Goal: Use online tool/utility

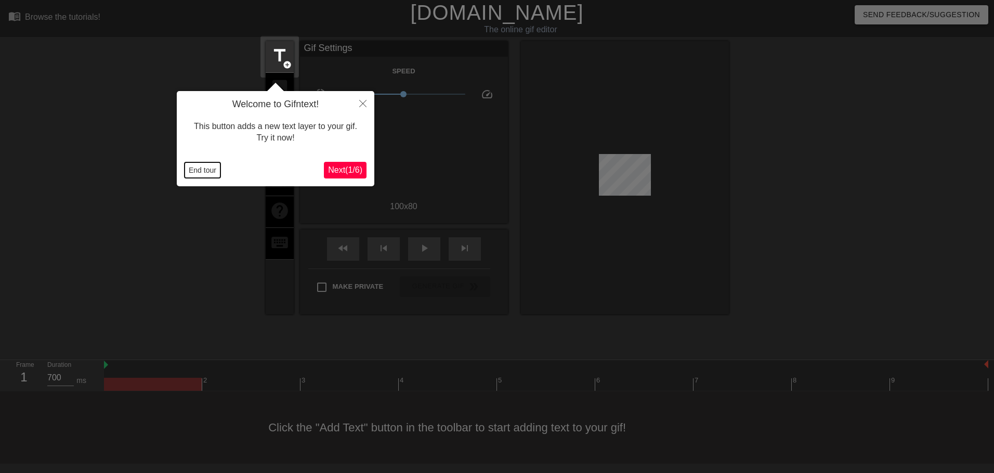
click at [202, 173] on button "End tour" at bounding box center [203, 170] width 36 height 16
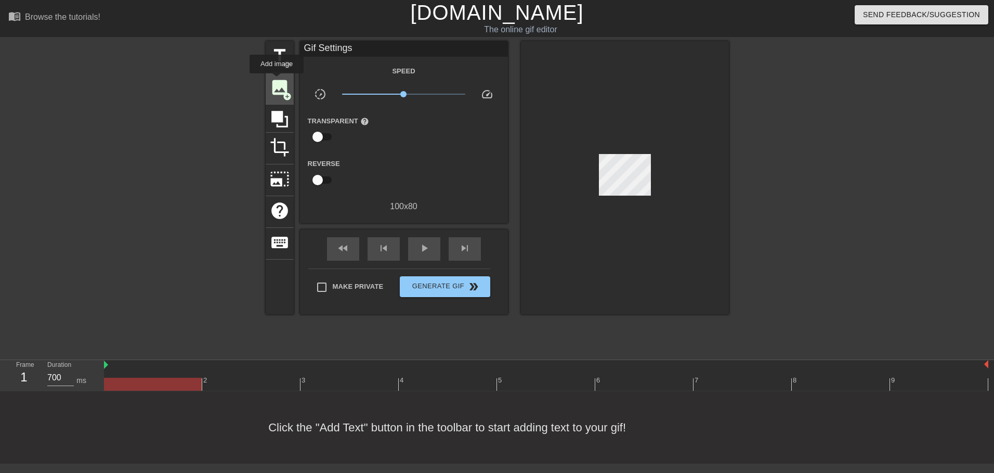
click at [280, 88] on span "image" at bounding box center [280, 87] width 20 height 20
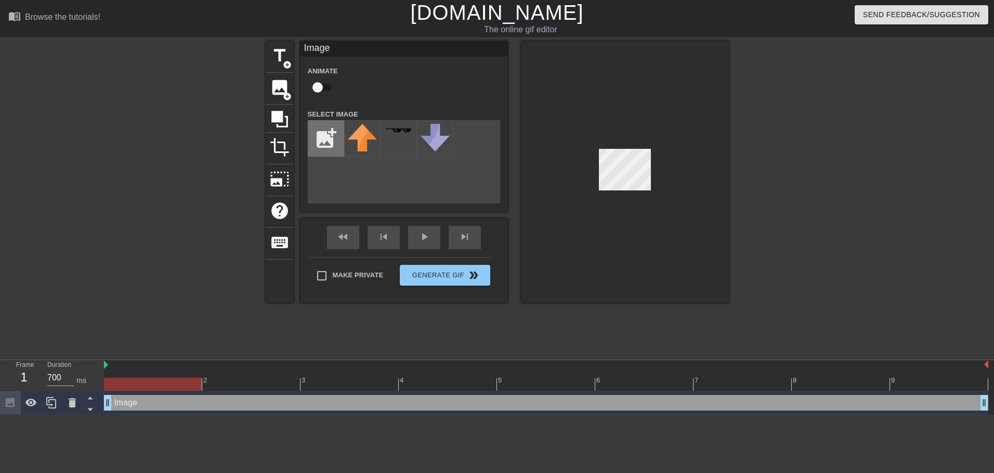
click at [331, 139] on input "file" at bounding box center [325, 138] width 35 height 35
type input "C:\fakepath\XTaZ-03-07-2025 (5).png"
click at [366, 143] on div at bounding box center [362, 138] width 36 height 36
click at [358, 136] on img at bounding box center [362, 130] width 29 height 12
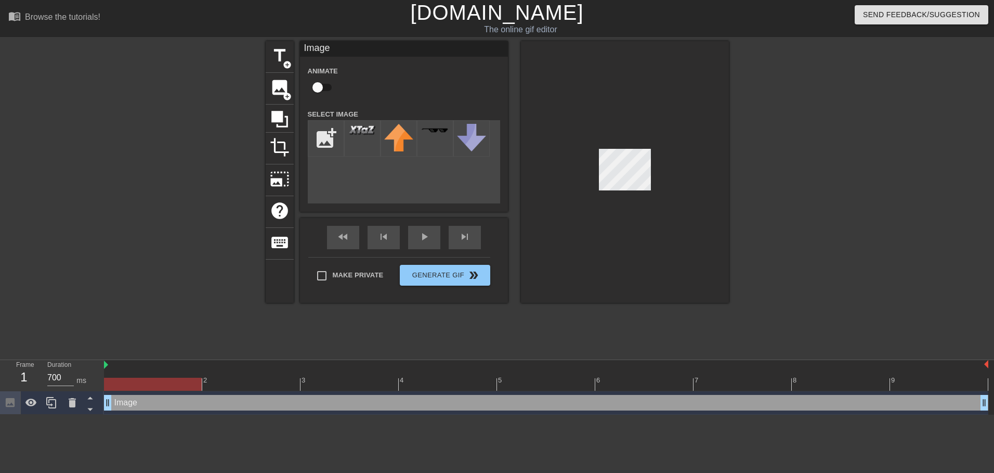
click at [618, 172] on div at bounding box center [625, 172] width 208 height 262
drag, startPoint x: 598, startPoint y: 167, endPoint x: 658, endPoint y: 183, distance: 62.4
click at [658, 183] on div at bounding box center [625, 172] width 208 height 262
click at [660, 168] on div at bounding box center [625, 172] width 208 height 262
click at [693, 181] on div at bounding box center [625, 172] width 208 height 262
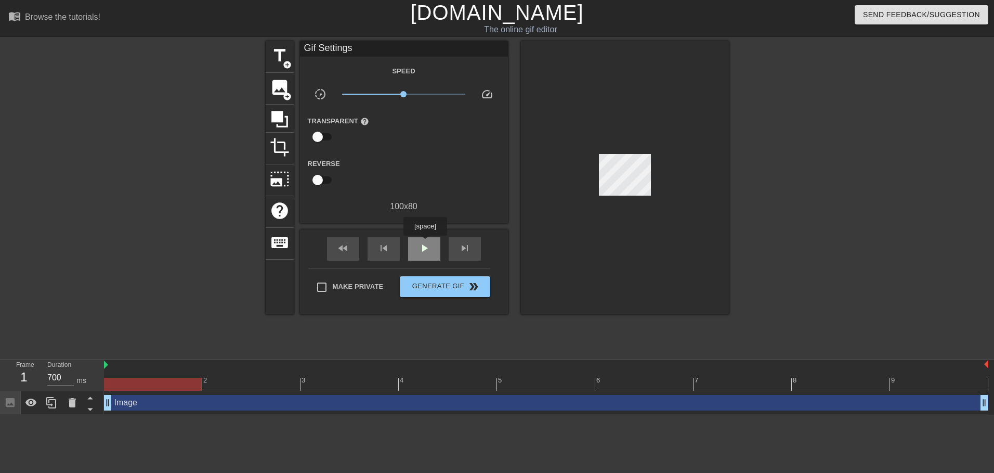
click at [425, 242] on span "play_arrow" at bounding box center [424, 248] width 12 height 12
click at [415, 97] on span "x1.41" at bounding box center [413, 94] width 6 height 6
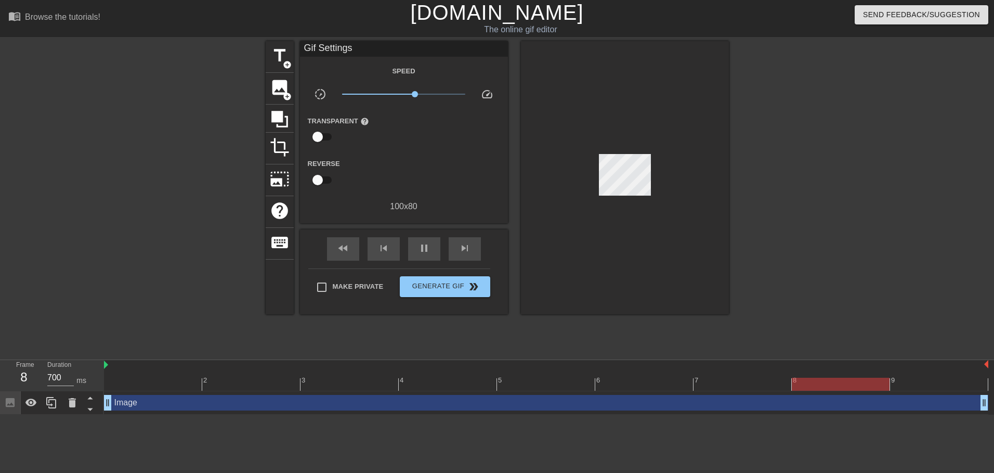
click at [640, 192] on div at bounding box center [625, 177] width 208 height 273
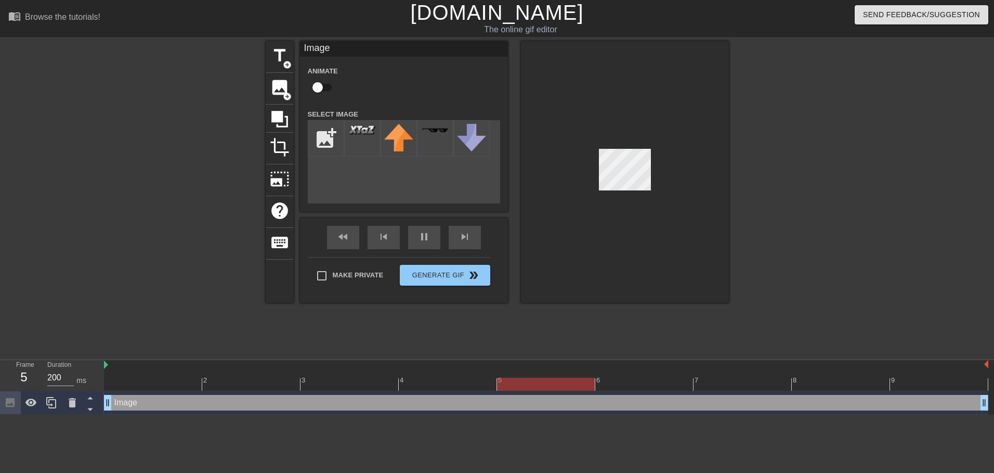
click at [701, 184] on div at bounding box center [625, 172] width 208 height 262
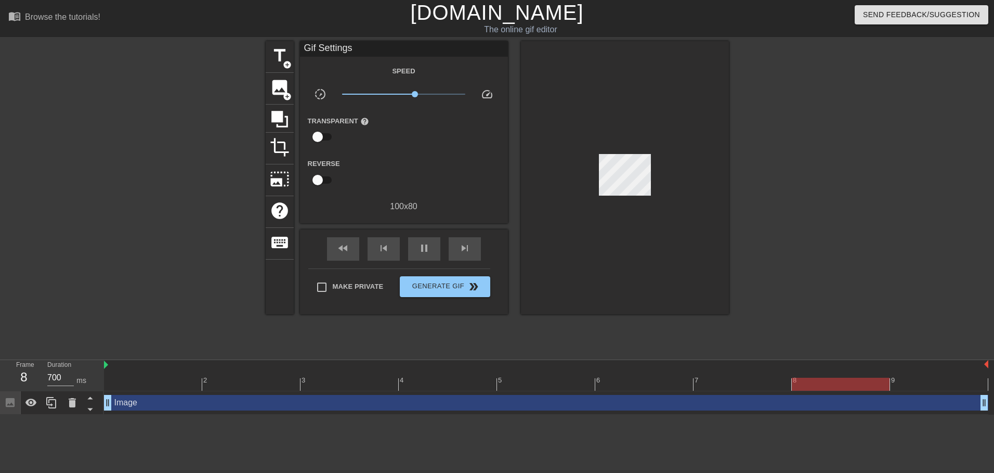
click at [461, 268] on div "Make Private Generate Gif double_arrow" at bounding box center [399, 288] width 182 height 41
type input "700"
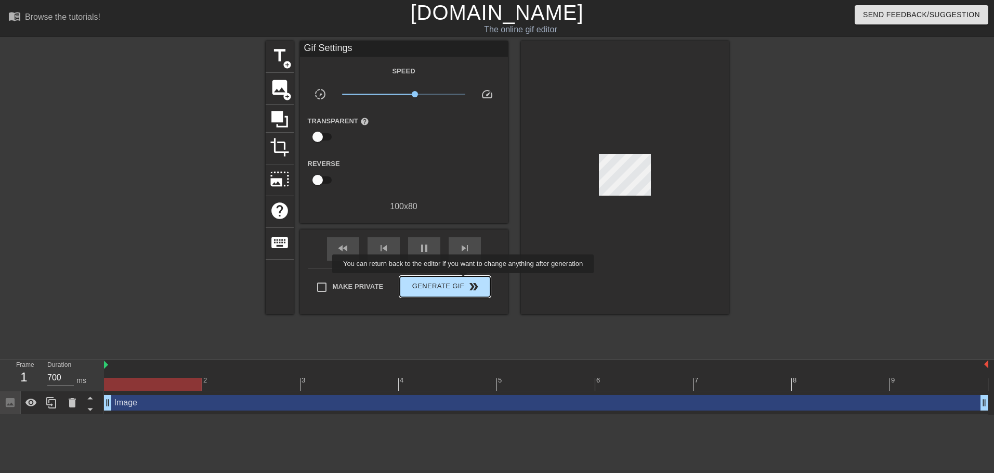
click at [468, 286] on span "double_arrow" at bounding box center [474, 286] width 12 height 12
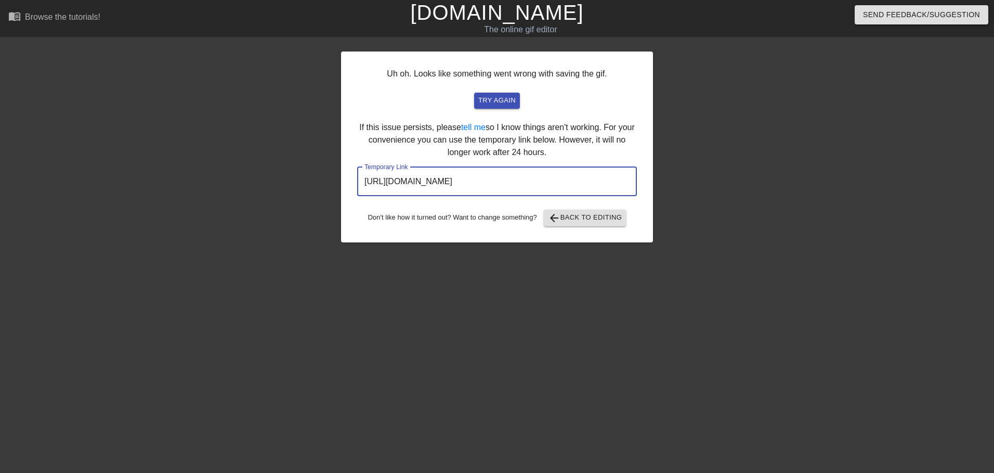
click at [444, 181] on input "[URL][DOMAIN_NAME]" at bounding box center [497, 181] width 280 height 29
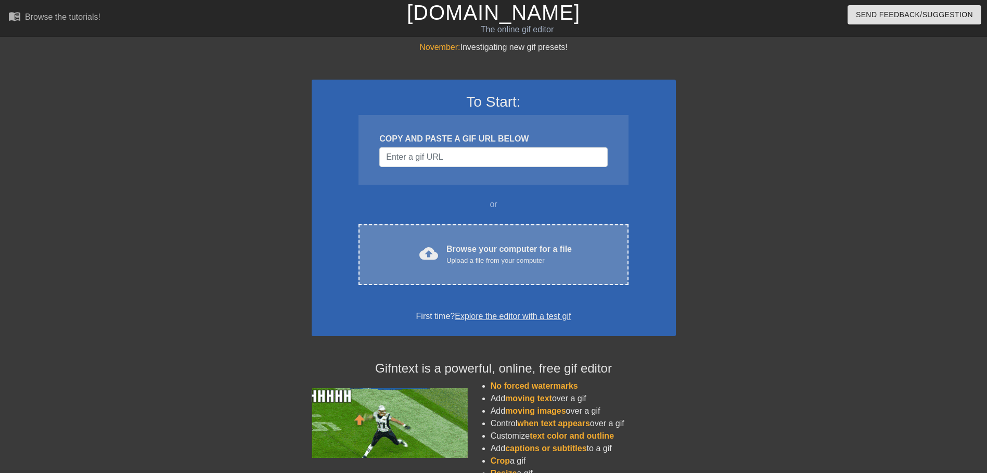
click at [578, 238] on div "cloud_upload Browse your computer for a file Upload a file from your computer C…" at bounding box center [492, 254] width 269 height 61
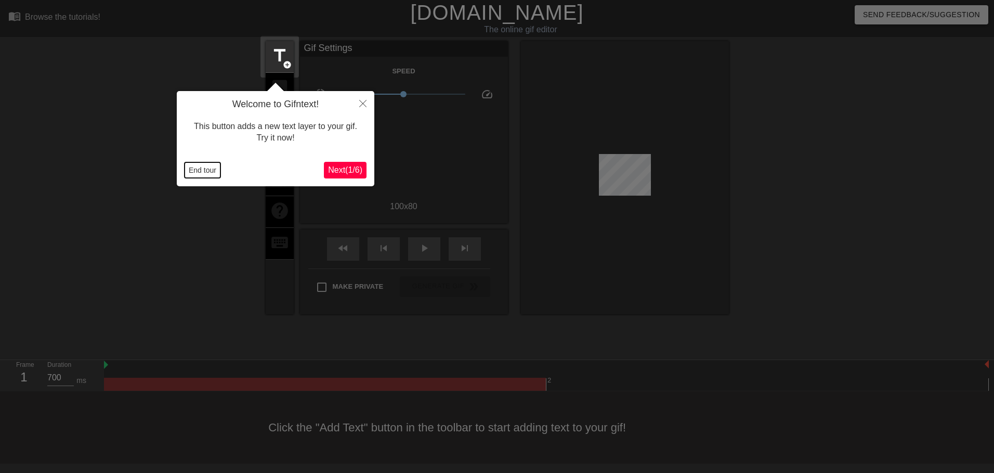
click at [198, 168] on button "End tour" at bounding box center [203, 170] width 36 height 16
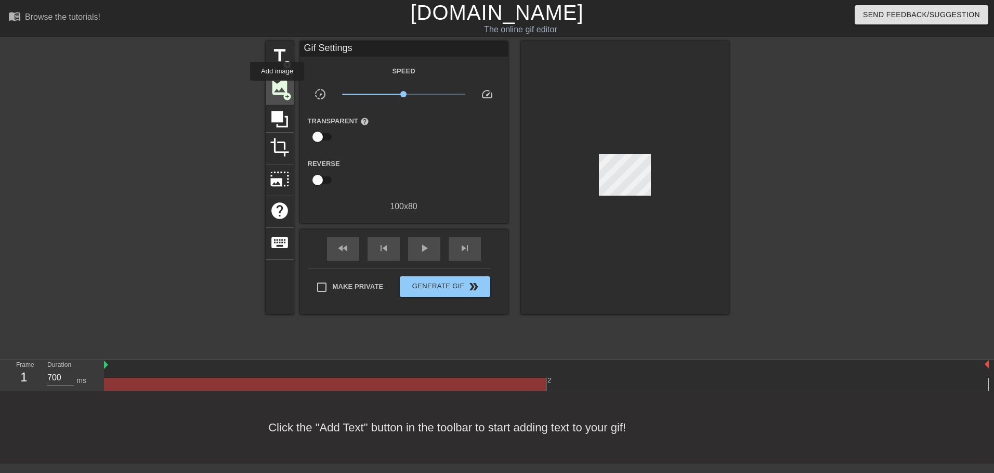
click at [277, 88] on span "image" at bounding box center [280, 87] width 20 height 20
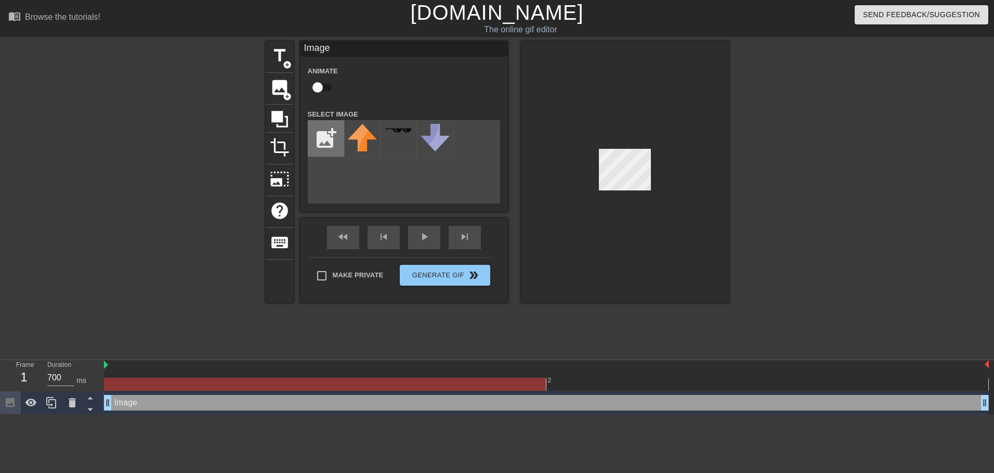
click at [329, 137] on input "file" at bounding box center [325, 138] width 35 height 35
type input "C:\fakepath\XTaZ-03-07-2025 (5).png"
click at [360, 145] on div at bounding box center [362, 138] width 36 height 36
click at [652, 183] on div at bounding box center [625, 172] width 208 height 262
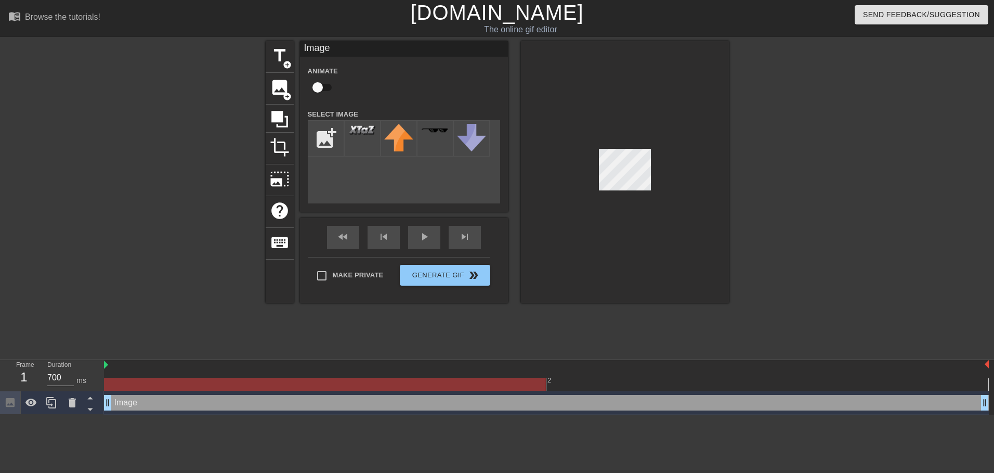
click at [692, 166] on div at bounding box center [625, 172] width 208 height 262
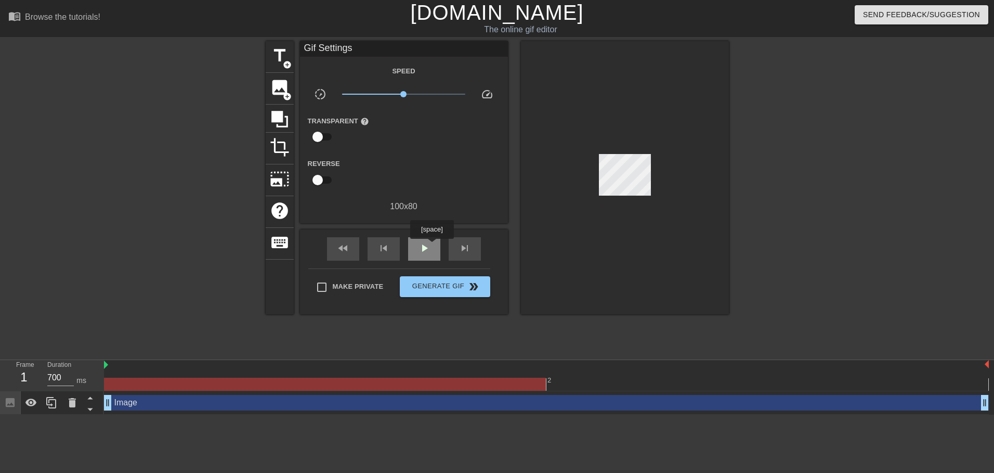
click at [432, 246] on div "play_arrow" at bounding box center [424, 248] width 32 height 23
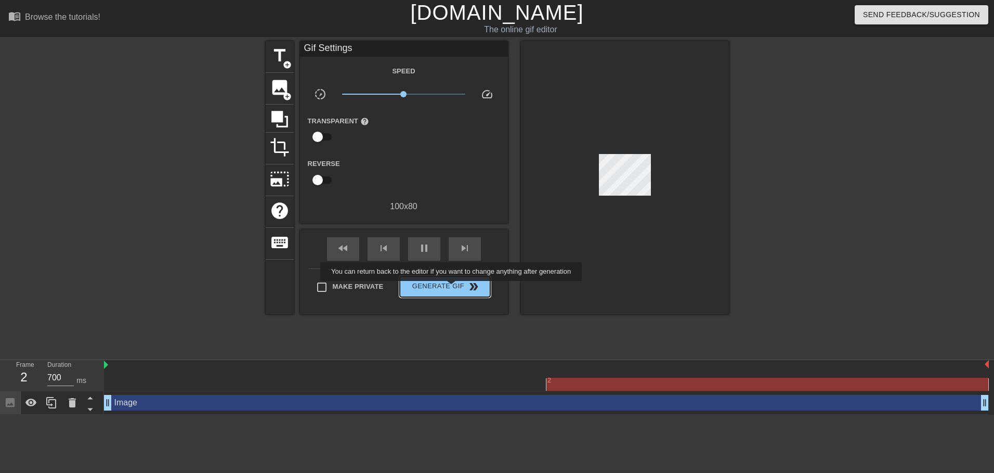
click at [453, 288] on span "Generate Gif double_arrow" at bounding box center [445, 286] width 82 height 12
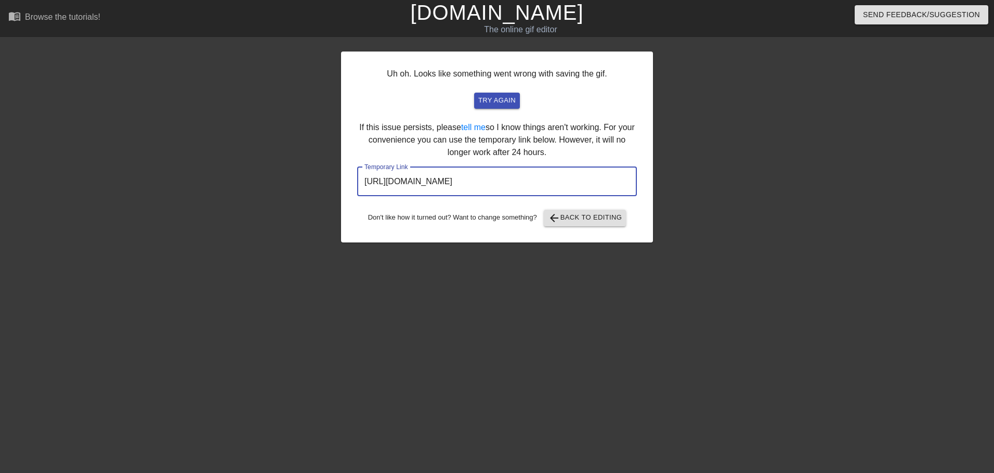
click at [474, 184] on input "https://www.gifntext.com/temp_generations/a7e0gqyW.gif" at bounding box center [497, 181] width 280 height 29
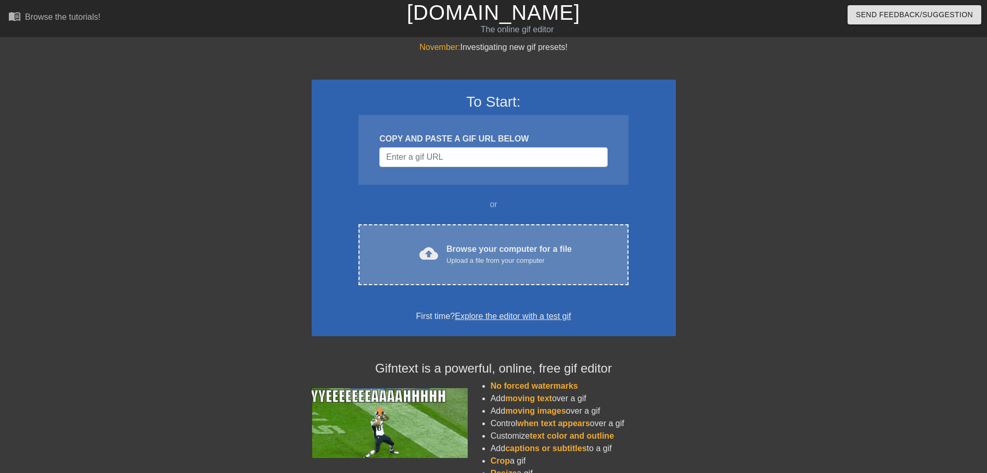
click at [453, 241] on div "cloud_upload Browse your computer for a file Upload a file from your computer C…" at bounding box center [492, 254] width 269 height 61
